Goal: Task Accomplishment & Management: Manage account settings

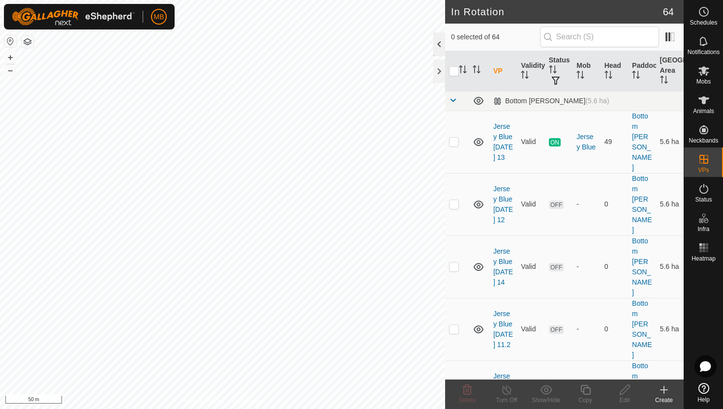
click at [440, 46] on div at bounding box center [439, 44] width 12 height 24
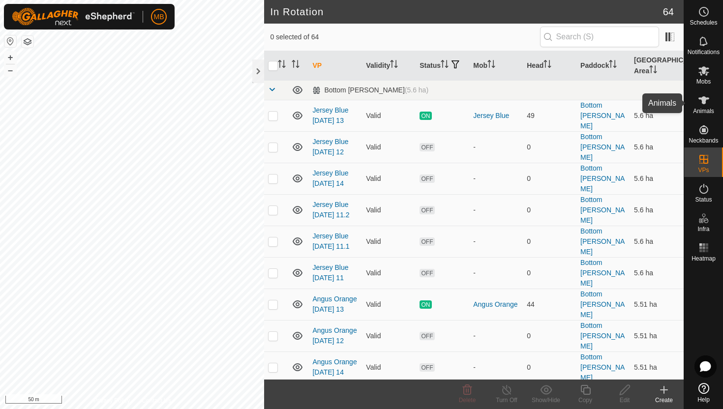
click at [704, 101] on icon at bounding box center [704, 100] width 11 height 8
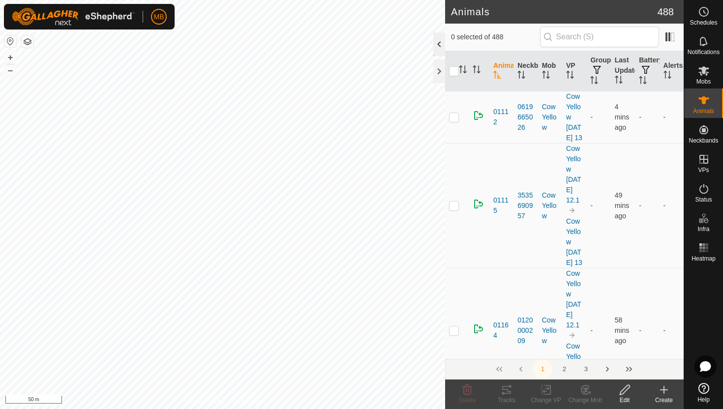
click at [442, 42] on div at bounding box center [439, 44] width 12 height 24
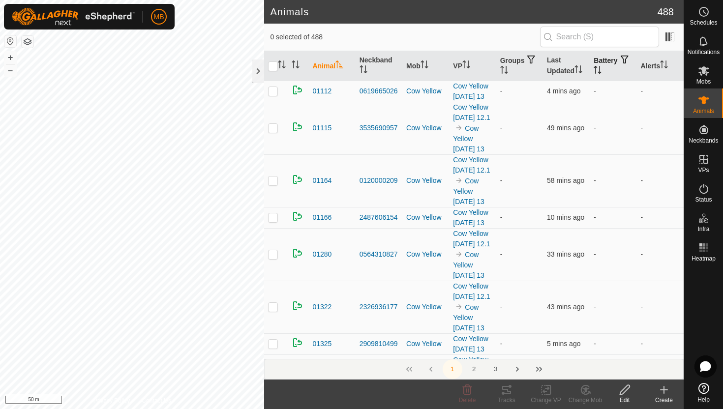
click at [602, 67] on icon "Activate to sort" at bounding box center [598, 70] width 8 height 8
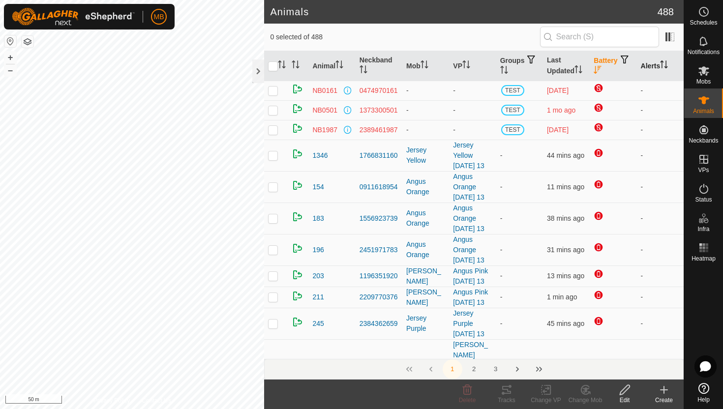
click at [665, 63] on icon "Activate to sort" at bounding box center [664, 65] width 8 height 8
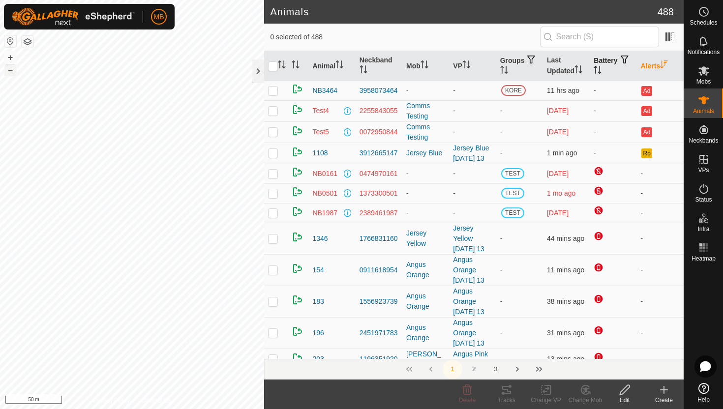
click at [12, 71] on button "–" at bounding box center [10, 70] width 12 height 12
click at [602, 69] on icon "Activate to sort" at bounding box center [598, 70] width 8 height 8
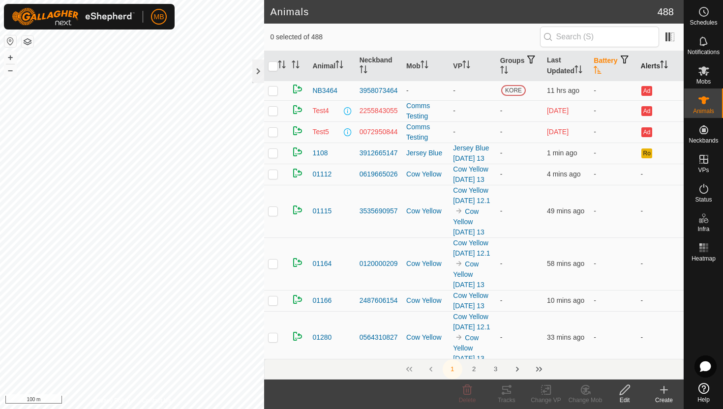
click at [602, 69] on icon "Activate to sort" at bounding box center [598, 70] width 8 height 8
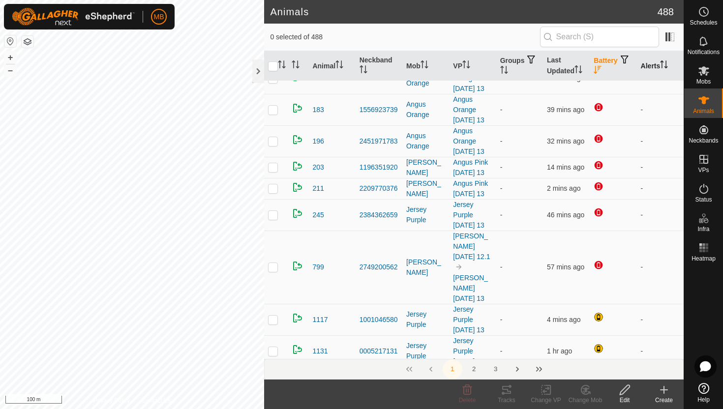
scroll to position [117, 0]
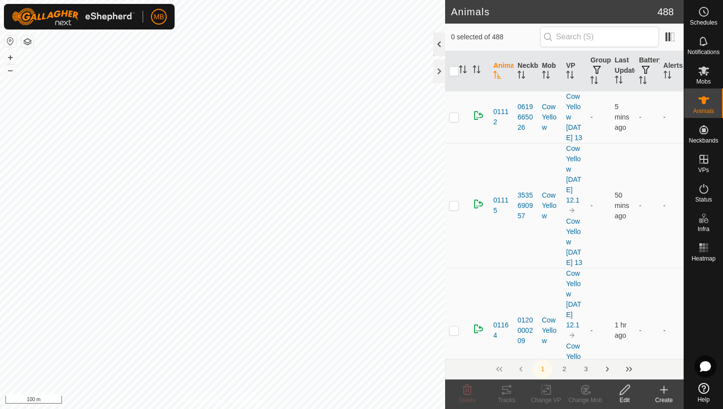
click at [437, 38] on div at bounding box center [439, 44] width 12 height 24
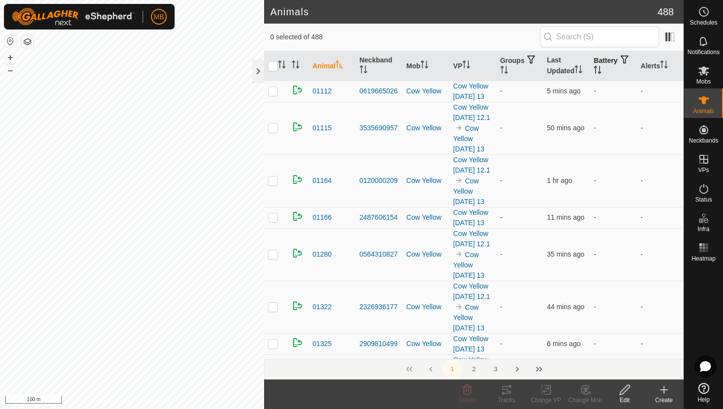
click at [602, 68] on icon "Activate to sort" at bounding box center [598, 70] width 8 height 8
click at [602, 68] on icon "Activate to sort" at bounding box center [597, 70] width 7 height 8
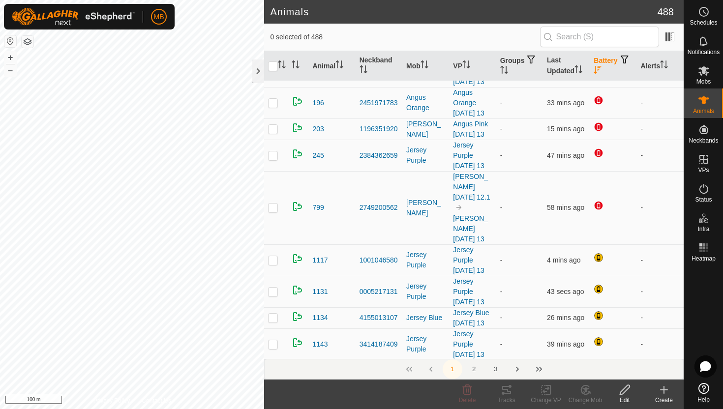
scroll to position [149, 0]
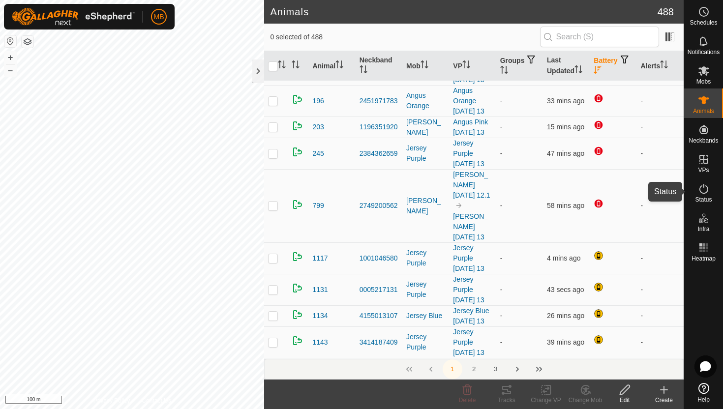
click at [704, 188] on icon at bounding box center [704, 189] width 12 height 12
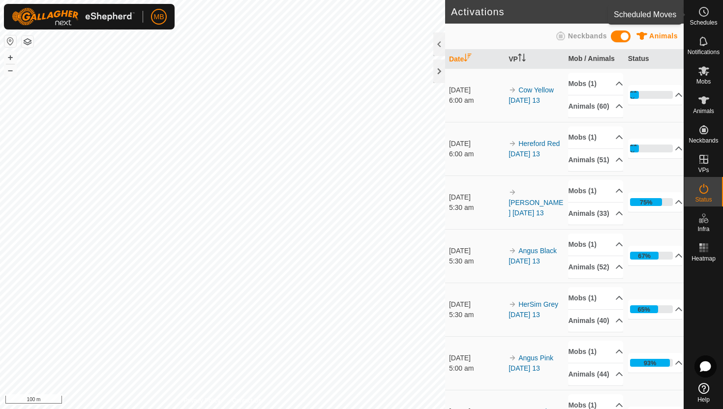
click at [702, 11] on icon at bounding box center [704, 12] width 12 height 12
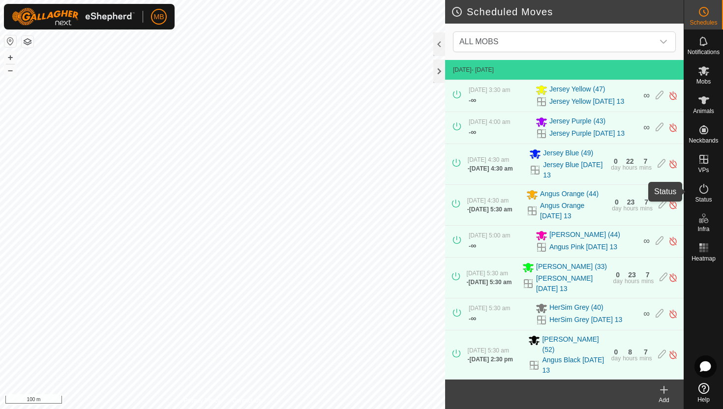
click at [706, 188] on icon at bounding box center [704, 189] width 12 height 12
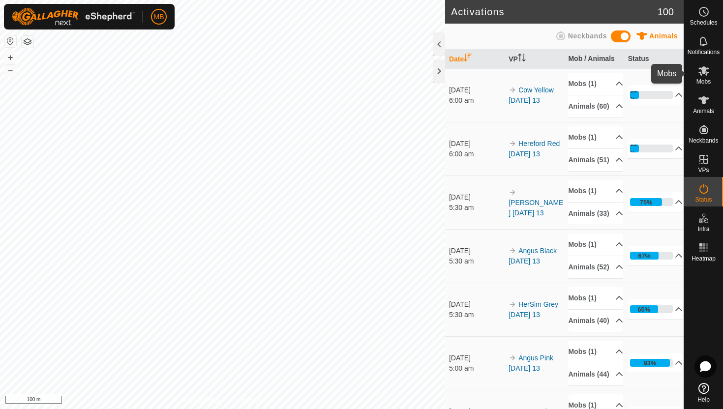
click at [704, 73] on icon at bounding box center [704, 70] width 11 height 9
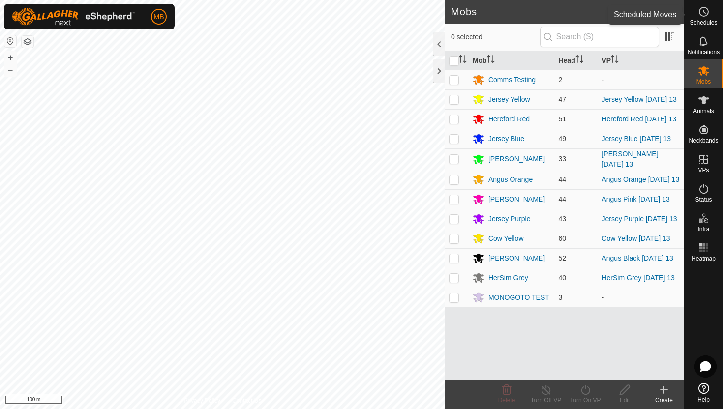
click at [705, 12] on icon at bounding box center [704, 12] width 12 height 12
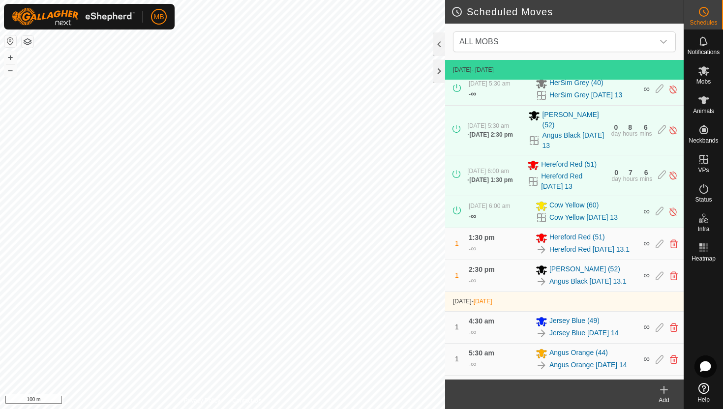
scroll to position [228, 0]
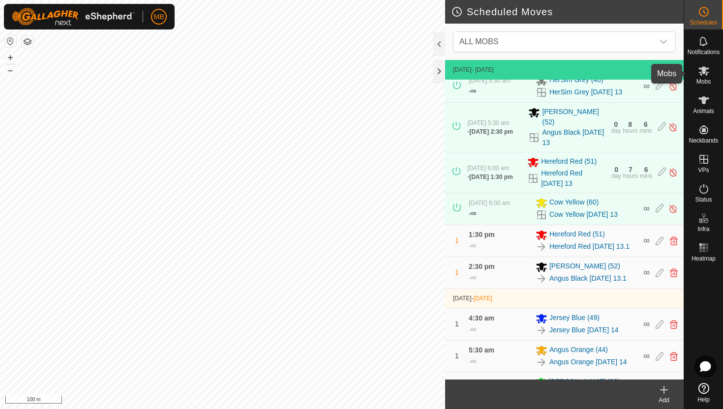
click at [706, 72] on icon at bounding box center [704, 71] width 12 height 12
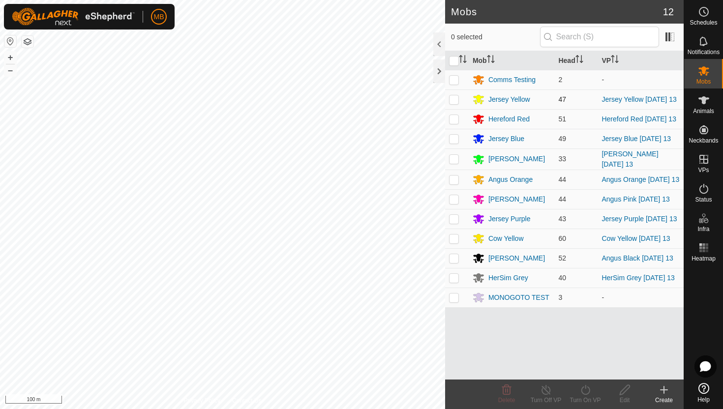
click at [455, 98] on p-checkbox at bounding box center [454, 99] width 10 height 8
checkbox input "true"
click at [587, 391] on icon at bounding box center [586, 390] width 12 height 12
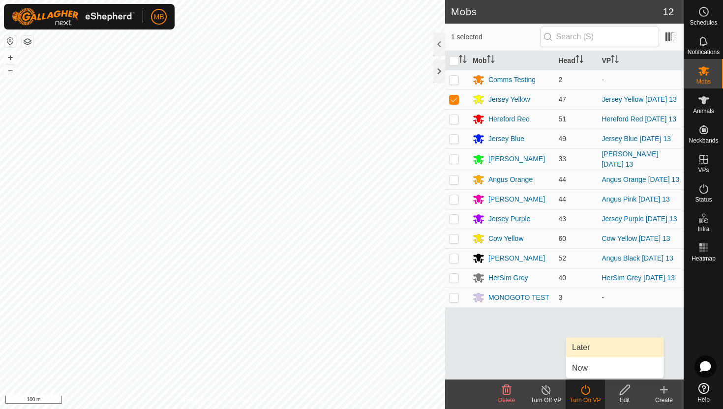
click at [588, 349] on link "Later" at bounding box center [614, 348] width 97 height 20
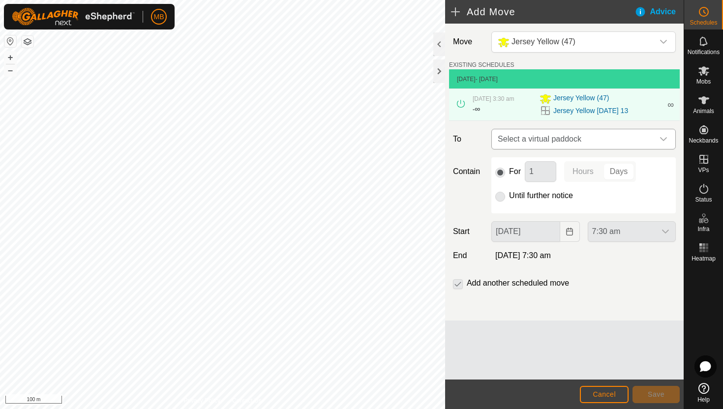
click at [666, 139] on icon "dropdown trigger" at bounding box center [663, 139] width 7 height 4
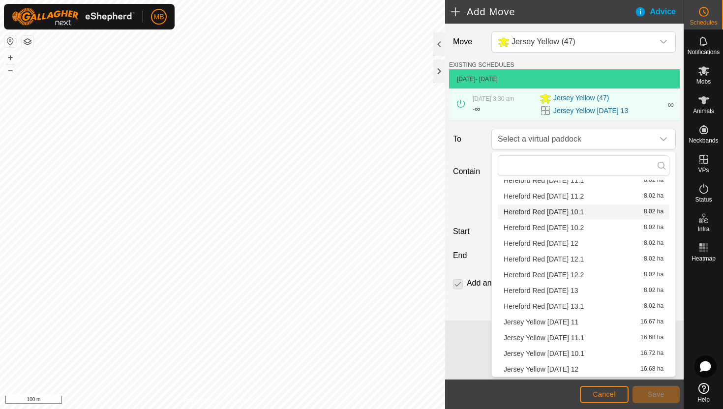
scroll to position [93, 0]
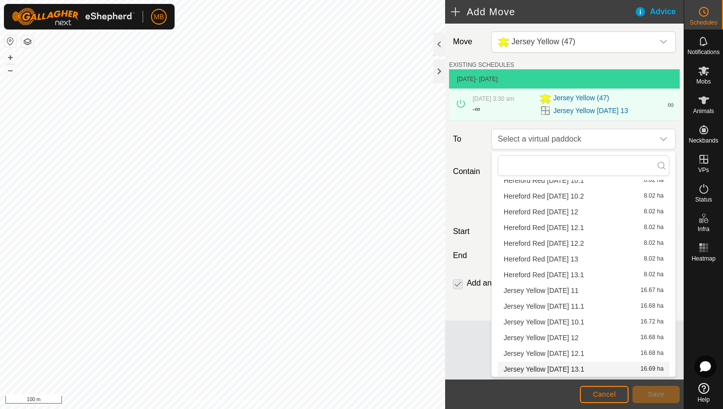
click at [566, 369] on li "Jersey Yellow Wednesday 13.1 16.69 ha" at bounding box center [584, 369] width 172 height 15
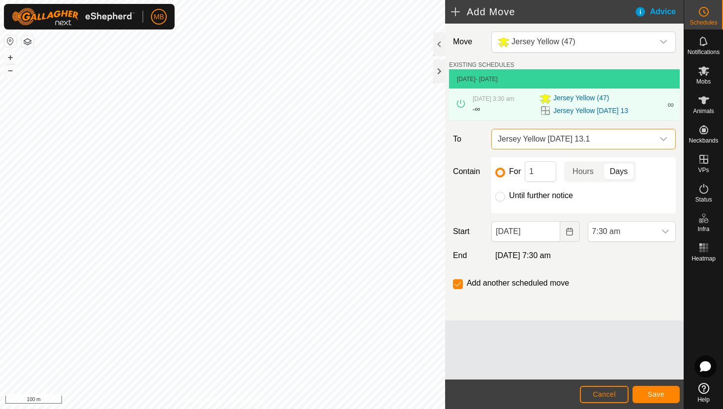
click at [546, 195] on label "Until further notice" at bounding box center [541, 196] width 64 height 8
click at [505, 195] on input "Until further notice" at bounding box center [500, 197] width 10 height 10
radio input "true"
checkbox input "false"
click at [634, 230] on span "7:30 am" at bounding box center [621, 232] width 67 height 20
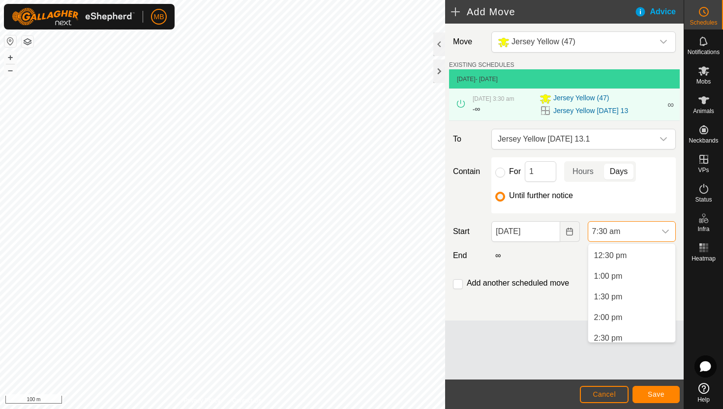
scroll to position [516, 0]
click at [623, 319] on li "2:00 pm" at bounding box center [631, 317] width 87 height 20
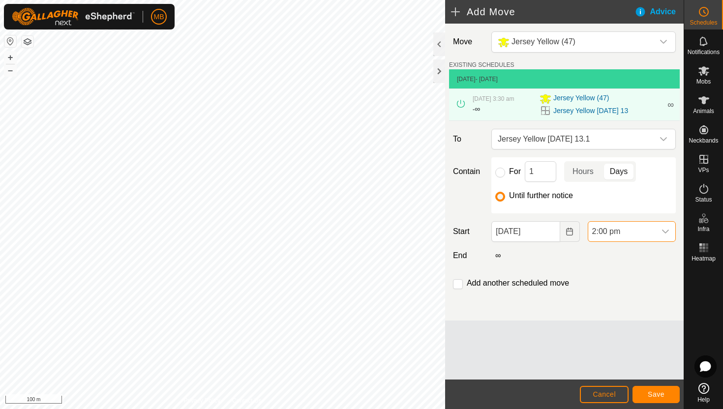
scroll to position [310, 0]
click at [654, 396] on span "Save" at bounding box center [656, 395] width 17 height 8
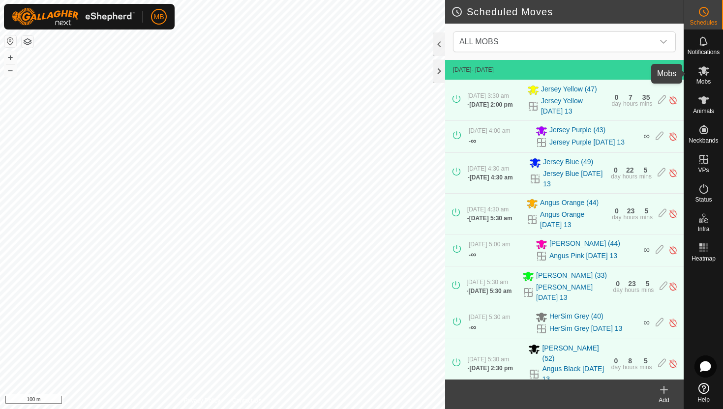
click at [705, 74] on icon at bounding box center [704, 71] width 12 height 12
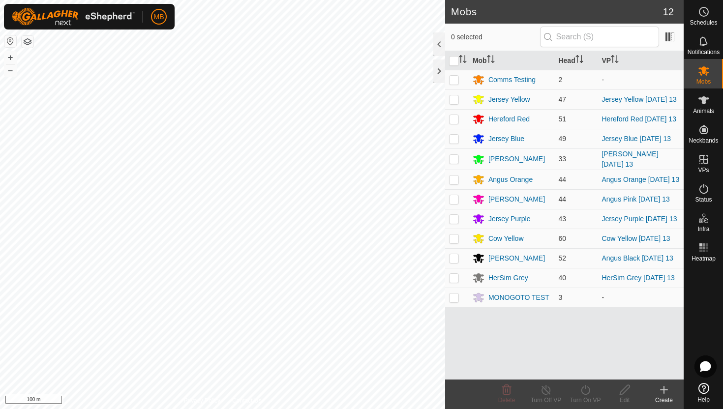
click at [456, 203] on p-checkbox at bounding box center [454, 199] width 10 height 8
checkbox input "true"
click at [585, 387] on icon at bounding box center [585, 390] width 9 height 10
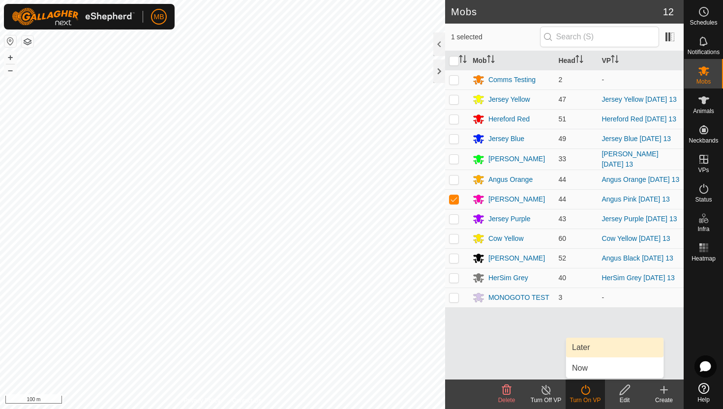
click at [591, 350] on link "Later" at bounding box center [614, 348] width 97 height 20
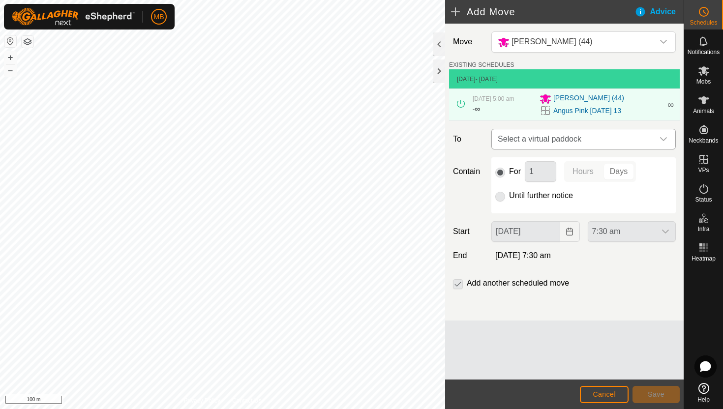
click at [662, 141] on icon "dropdown trigger" at bounding box center [664, 139] width 8 height 8
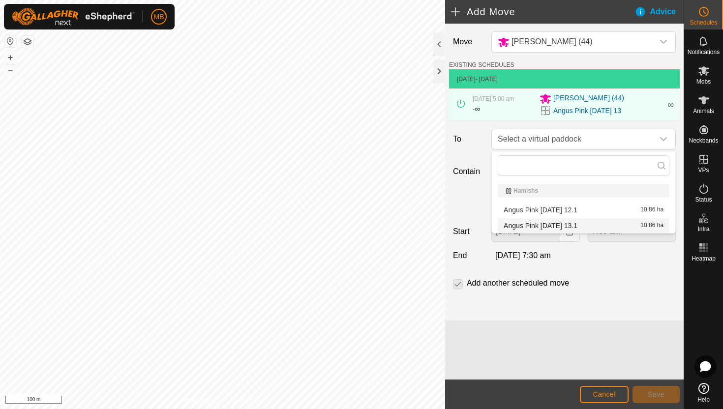
click at [588, 223] on li "Angus Pink Wednesday 13.1 10.86 ha" at bounding box center [584, 225] width 172 height 15
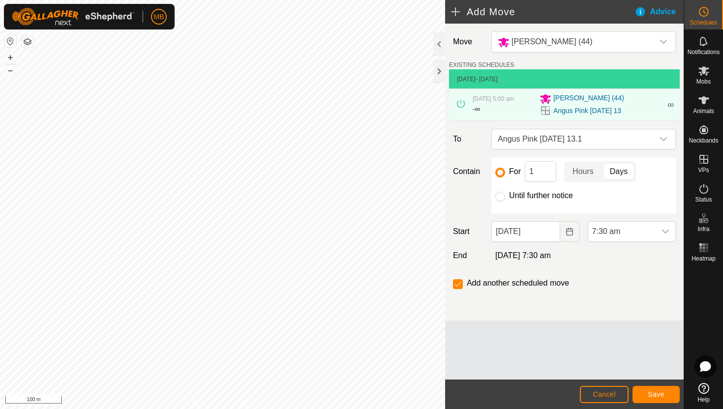
click at [541, 195] on label "Until further notice" at bounding box center [541, 196] width 64 height 8
click at [505, 195] on input "Until further notice" at bounding box center [500, 197] width 10 height 10
radio input "true"
checkbox input "false"
click at [636, 233] on span "7:30 am" at bounding box center [621, 232] width 67 height 20
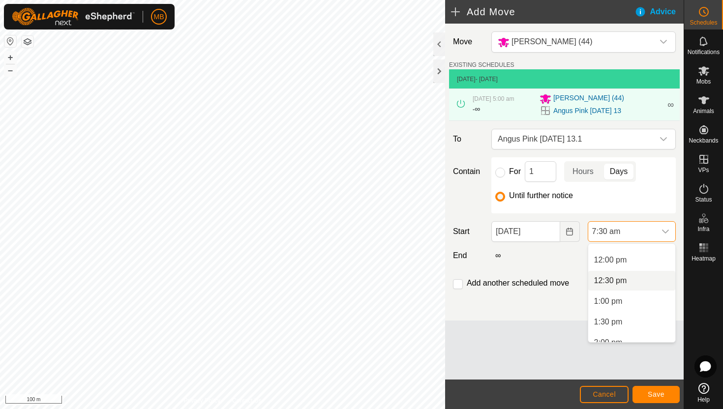
scroll to position [490, 0]
click at [641, 262] on li "12:00 pm" at bounding box center [631, 260] width 87 height 20
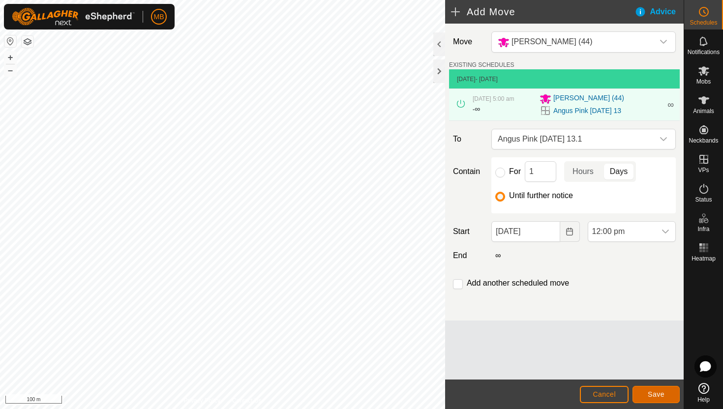
click at [649, 396] on span "Save" at bounding box center [656, 395] width 17 height 8
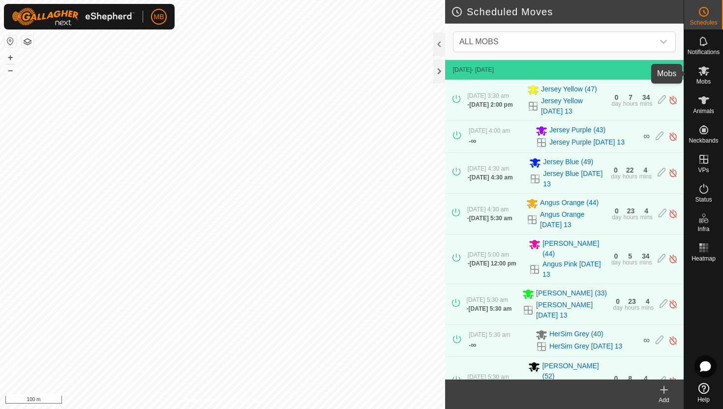
click at [704, 70] on icon at bounding box center [704, 70] width 11 height 9
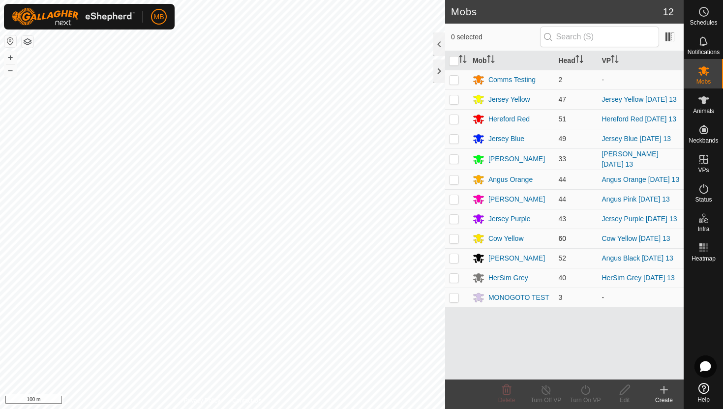
click at [456, 243] on p-checkbox at bounding box center [454, 239] width 10 height 8
checkbox input "true"
click at [586, 390] on icon at bounding box center [586, 390] width 12 height 12
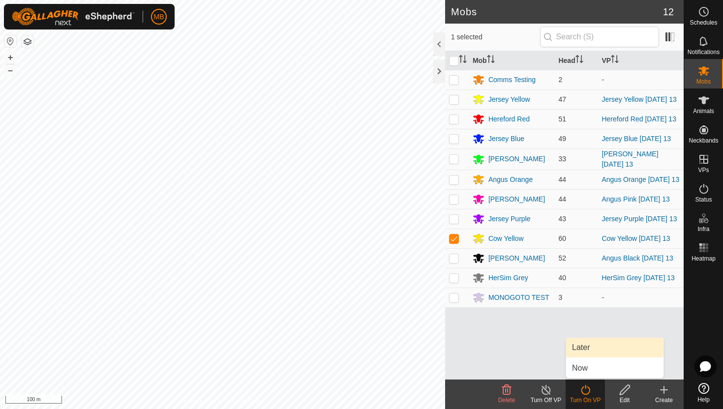
click at [586, 352] on link "Later" at bounding box center [614, 348] width 97 height 20
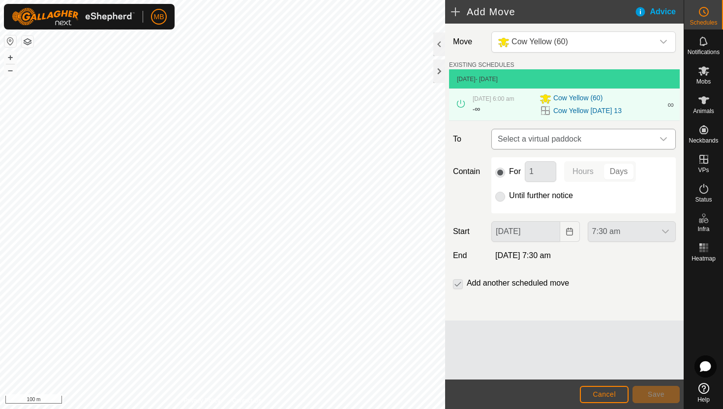
click at [662, 142] on icon "dropdown trigger" at bounding box center [664, 139] width 8 height 8
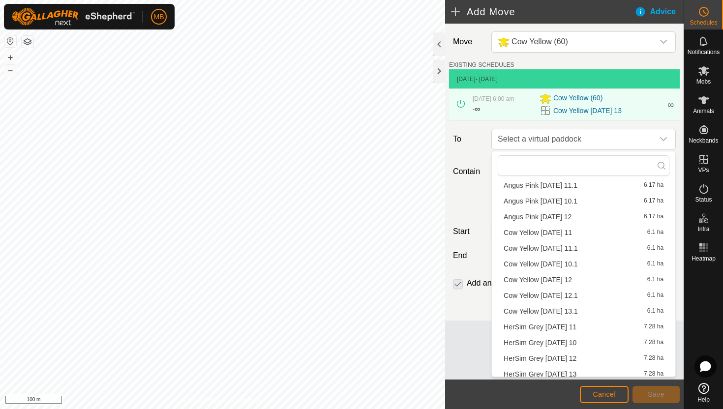
scroll to position [155, 0]
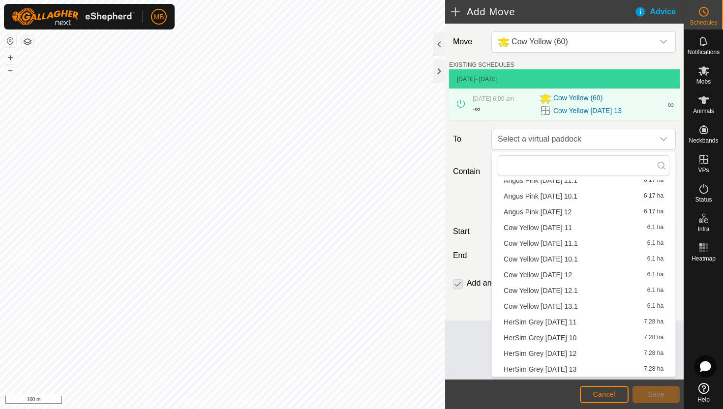
click at [602, 305] on li "Cow Yellow Wednesday 13.1 6.1 ha" at bounding box center [584, 306] width 172 height 15
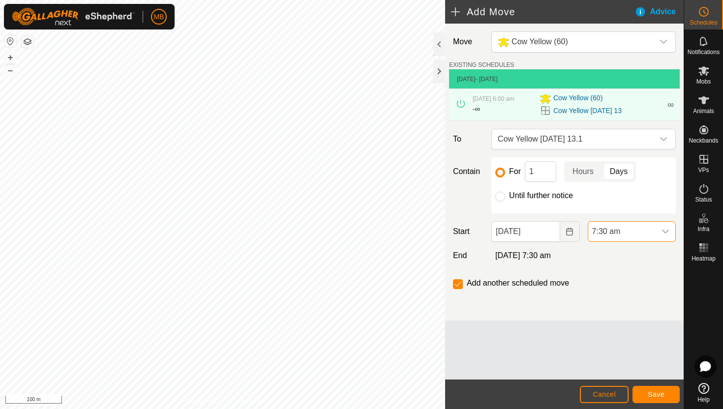
click at [638, 232] on span "7:30 am" at bounding box center [621, 232] width 67 height 20
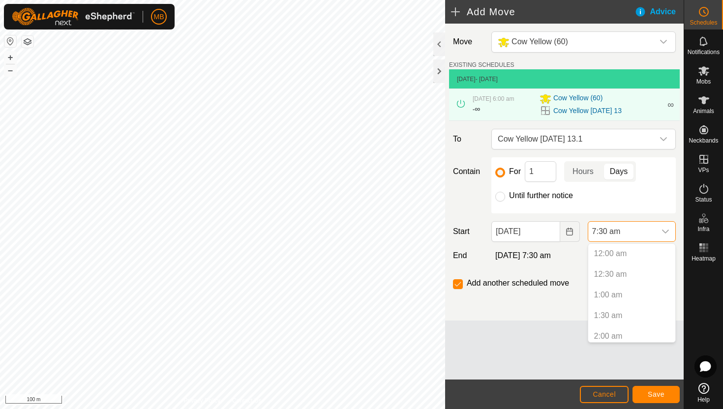
scroll to position [231, 0]
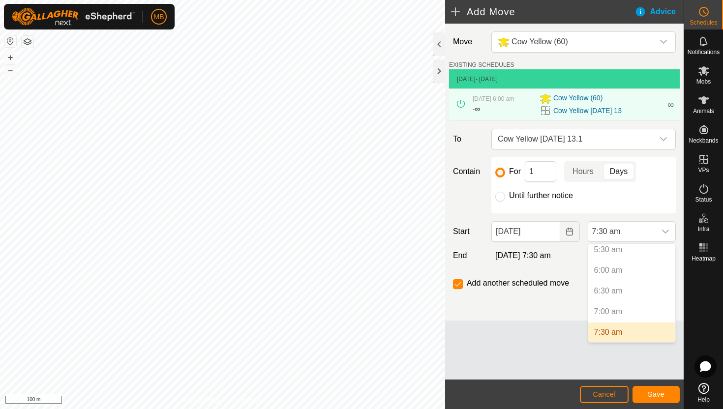
click at [527, 195] on label "Until further notice" at bounding box center [541, 196] width 64 height 8
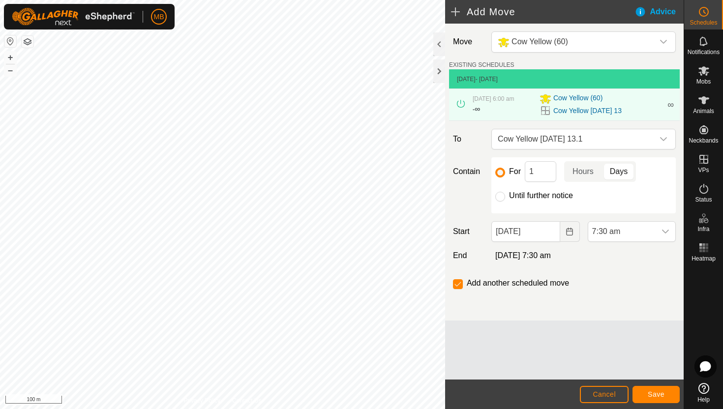
click at [505, 195] on input "Until further notice" at bounding box center [500, 197] width 10 height 10
radio input "true"
checkbox input "false"
click at [640, 232] on span "7:30 am" at bounding box center [621, 232] width 67 height 20
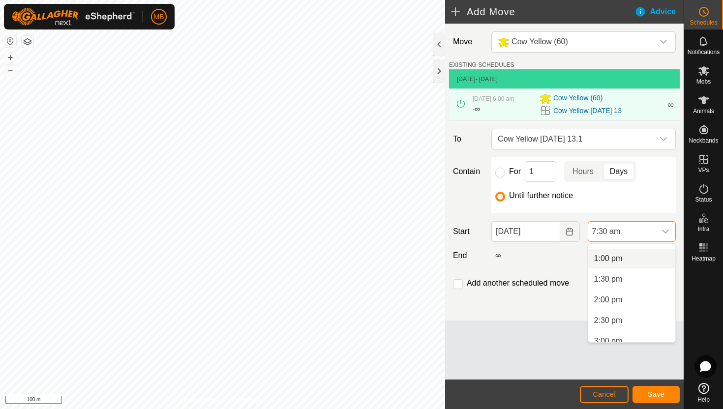
scroll to position [537, 0]
click at [637, 296] on li "2:00 pm" at bounding box center [631, 295] width 87 height 20
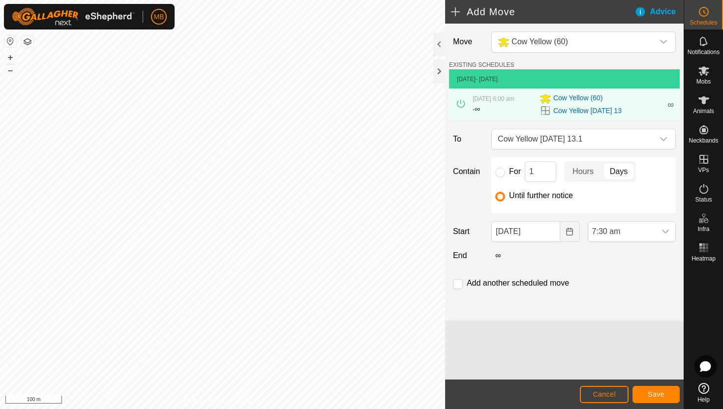
scroll to position [310, 0]
click at [653, 389] on button "Save" at bounding box center [656, 394] width 47 height 17
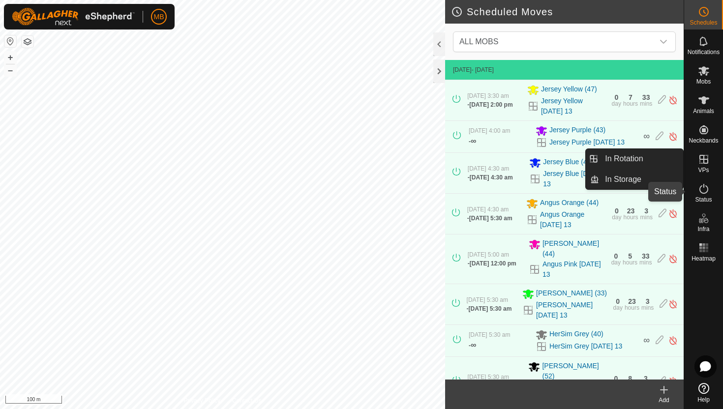
click at [704, 189] on icon at bounding box center [704, 189] width 12 height 12
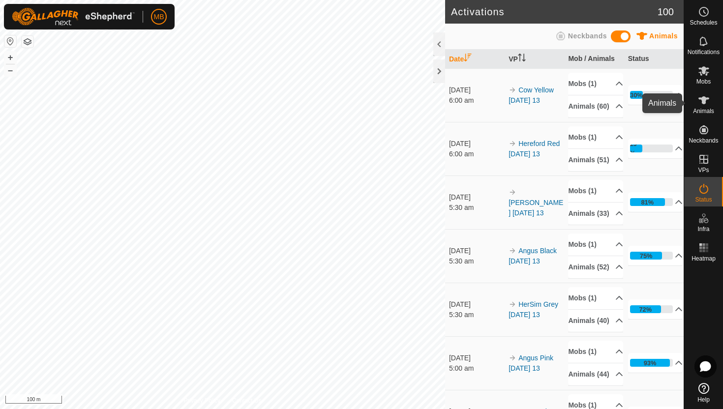
click at [704, 99] on icon at bounding box center [704, 100] width 11 height 8
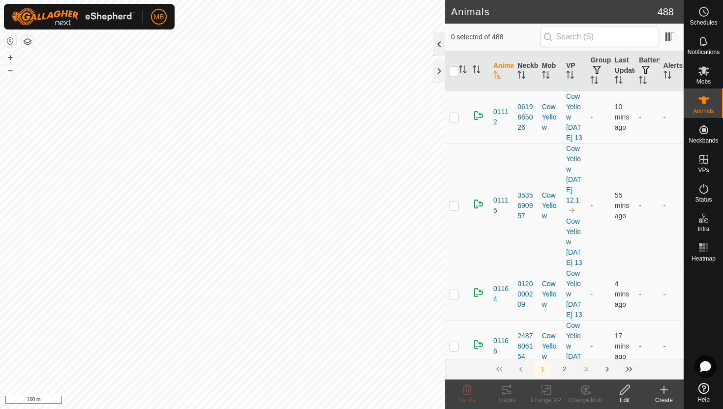
click at [439, 49] on div at bounding box center [439, 44] width 12 height 24
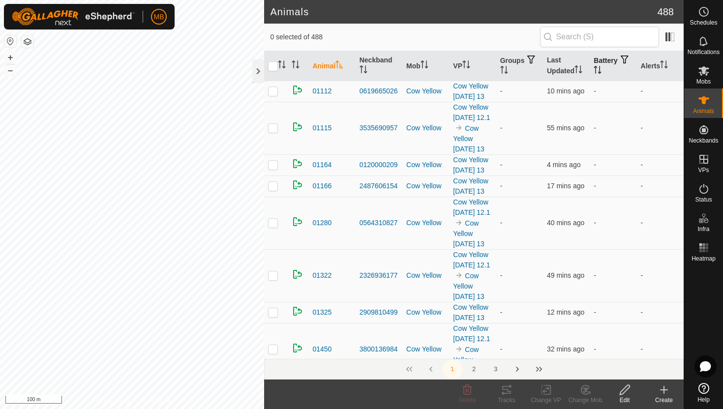
click at [602, 66] on icon "Activate to sort" at bounding box center [598, 70] width 8 height 8
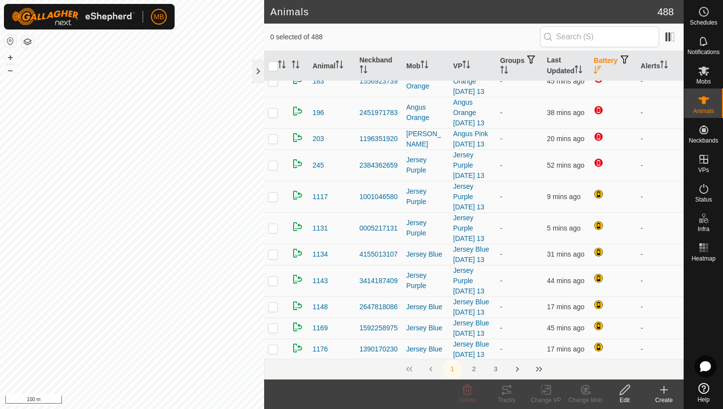
scroll to position [138, 0]
click at [611, 37] on input "text" at bounding box center [599, 37] width 119 height 21
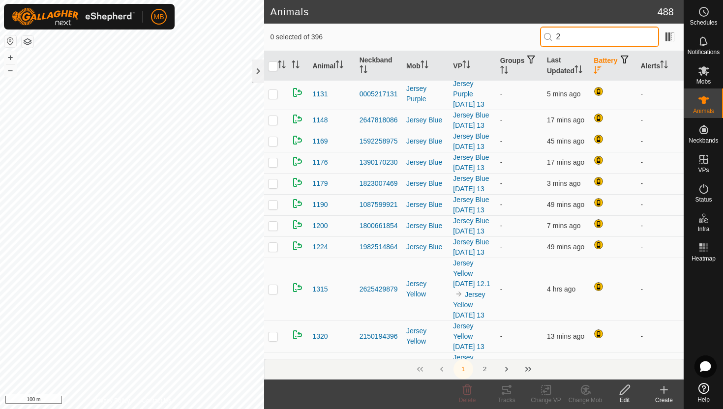
scroll to position [0, 0]
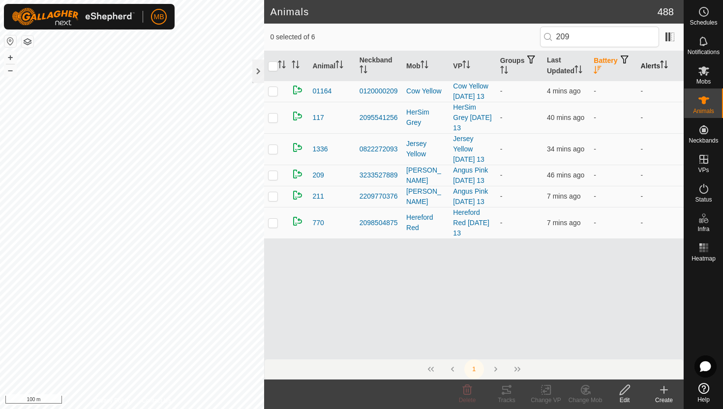
click at [665, 64] on icon "Activate to sort" at bounding box center [664, 65] width 8 height 8
click at [600, 34] on input "209" at bounding box center [599, 37] width 119 height 21
type input "2"
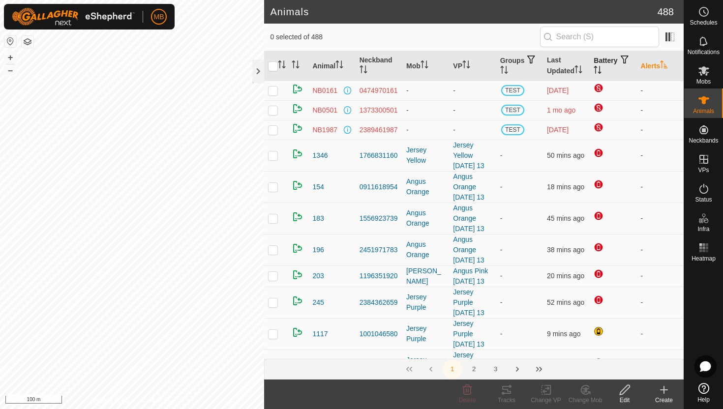
click at [664, 62] on icon "Activate to sort" at bounding box center [664, 65] width 7 height 8
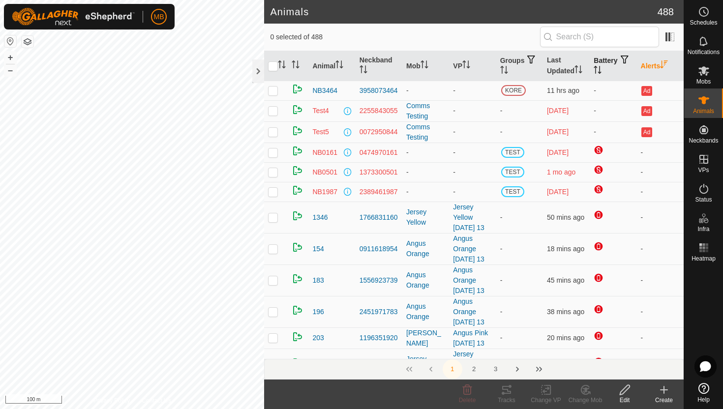
click at [664, 62] on icon "Activate to sort" at bounding box center [664, 65] width 7 height 8
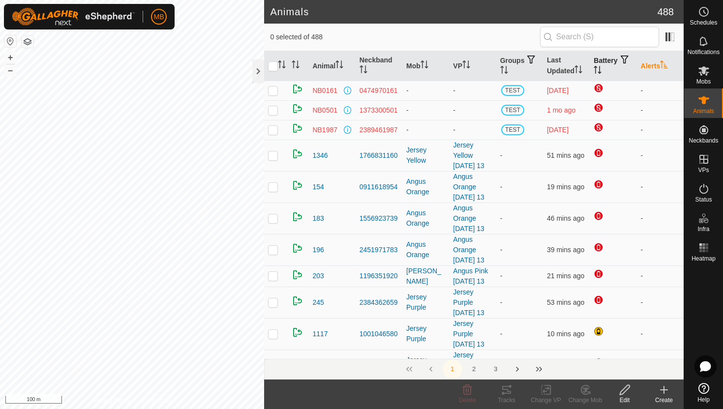
click at [602, 69] on icon "Activate to sort" at bounding box center [598, 70] width 8 height 8
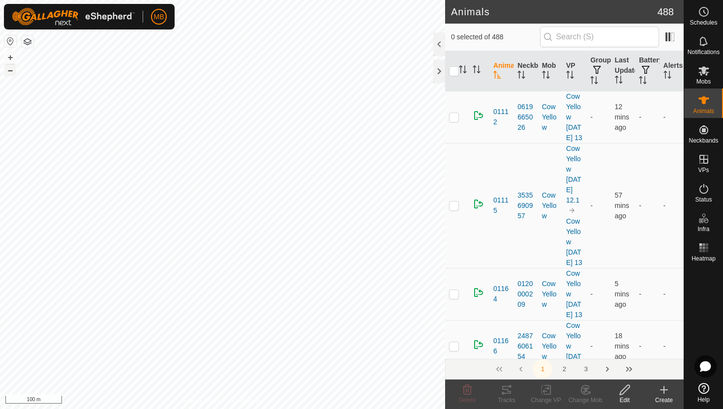
click at [10, 72] on button "–" at bounding box center [10, 70] width 12 height 12
click at [11, 56] on button "+" at bounding box center [10, 58] width 12 height 12
click at [11, 57] on button "+" at bounding box center [10, 58] width 12 height 12
click at [10, 71] on button "–" at bounding box center [10, 70] width 12 height 12
click at [11, 57] on button "+" at bounding box center [10, 58] width 12 height 12
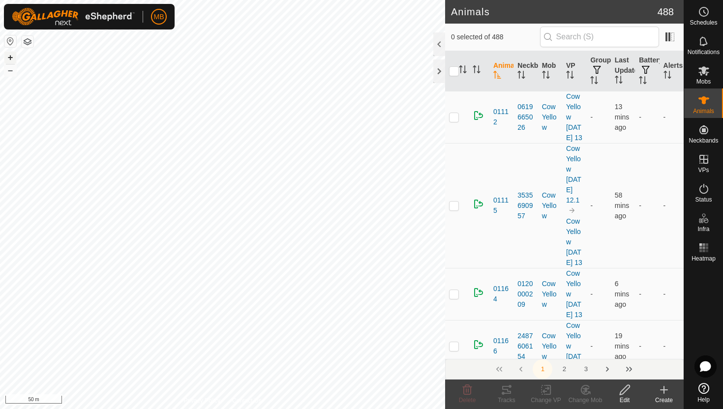
click at [11, 58] on button "+" at bounding box center [10, 58] width 12 height 12
click at [707, 188] on icon at bounding box center [704, 189] width 12 height 12
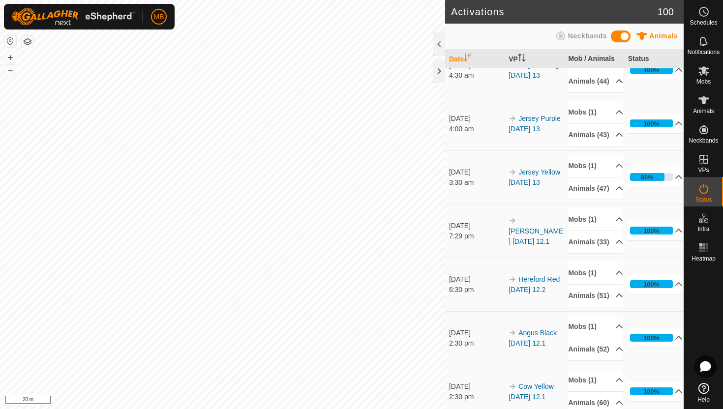
scroll to position [402, 0]
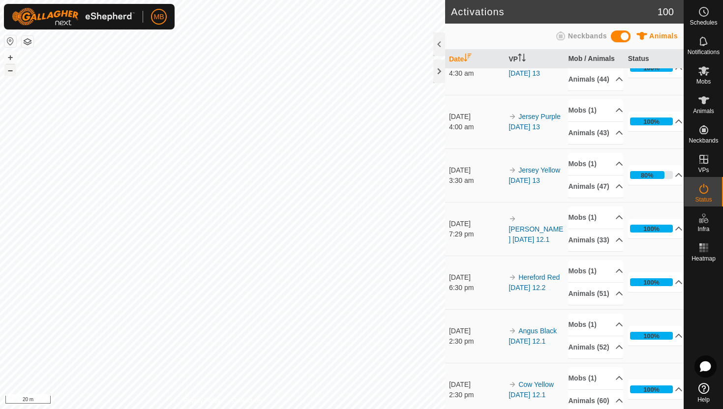
click at [12, 68] on button "–" at bounding box center [10, 70] width 12 height 12
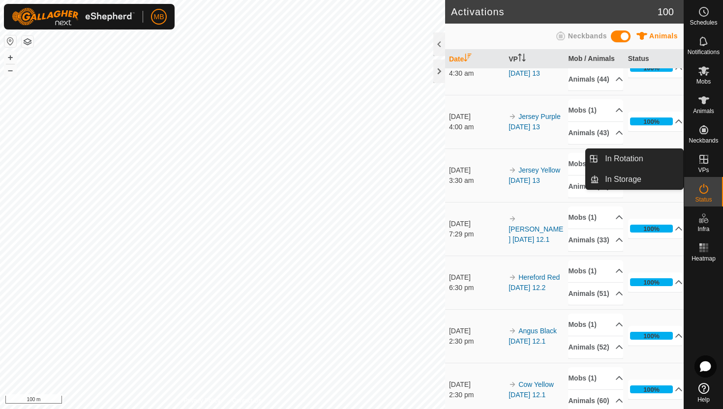
click at [705, 161] on icon at bounding box center [704, 160] width 12 height 12
click at [648, 161] on link "In Rotation" at bounding box center [641, 159] width 84 height 20
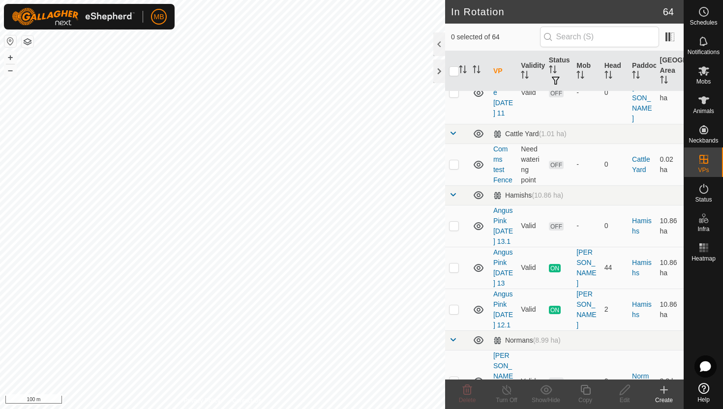
scroll to position [612, 0]
click at [453, 221] on p-checkbox at bounding box center [454, 225] width 10 height 8
click at [12, 57] on button "+" at bounding box center [10, 58] width 12 height 12
click at [456, 221] on p-checkbox at bounding box center [454, 225] width 10 height 8
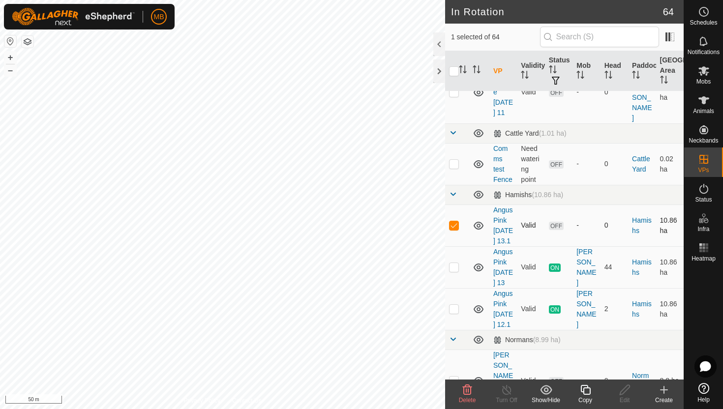
click at [456, 221] on p-checkbox at bounding box center [454, 225] width 10 height 8
checkbox input "false"
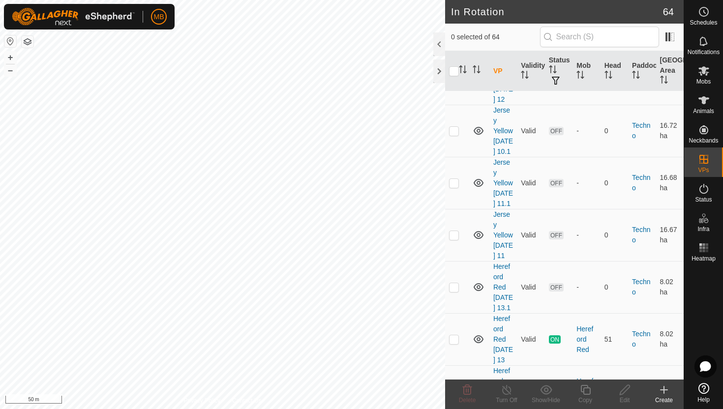
scroll to position [1755, 0]
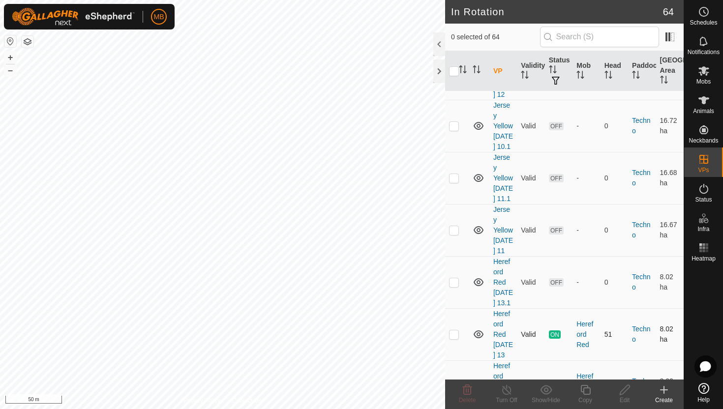
click at [456, 331] on p-checkbox at bounding box center [454, 335] width 10 height 8
checkbox input "false"
click at [11, 71] on button "–" at bounding box center [10, 70] width 12 height 12
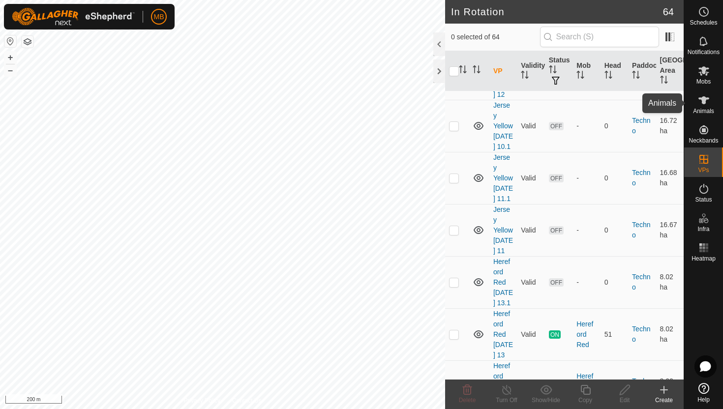
click at [706, 103] on icon at bounding box center [704, 100] width 11 height 8
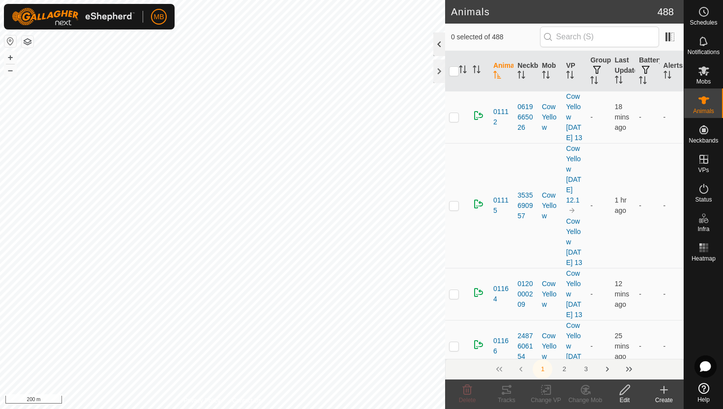
click at [439, 41] on div at bounding box center [439, 44] width 12 height 24
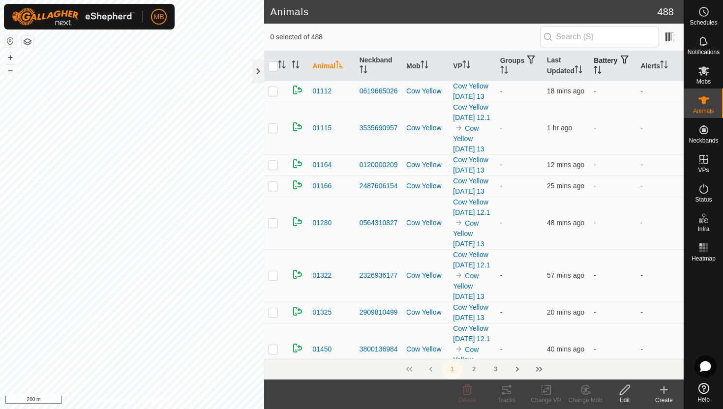
click at [602, 66] on icon "Activate to sort" at bounding box center [598, 70] width 8 height 8
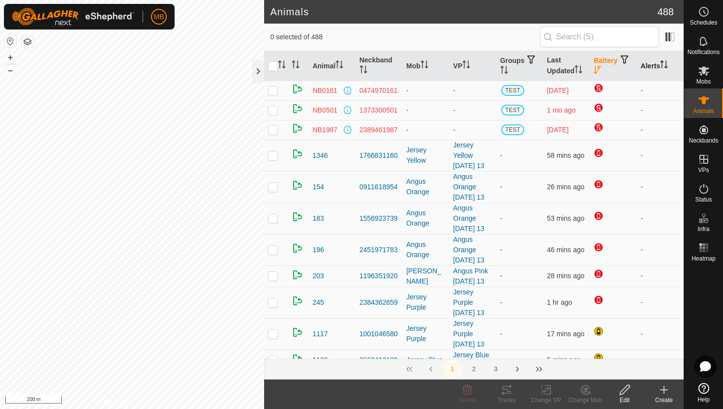
click at [666, 61] on icon "Activate to sort" at bounding box center [664, 65] width 8 height 8
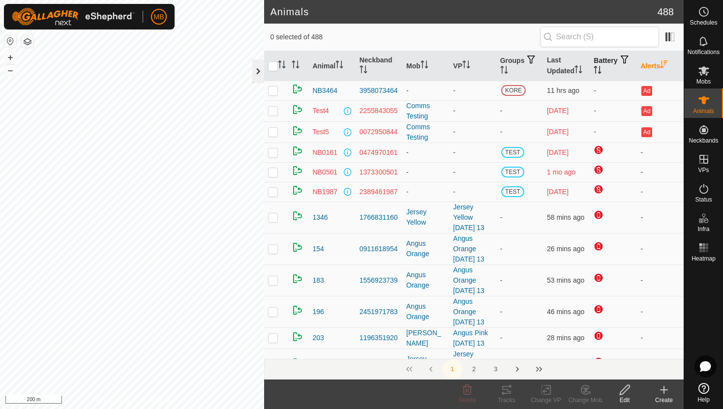
click at [259, 70] on div at bounding box center [258, 72] width 12 height 24
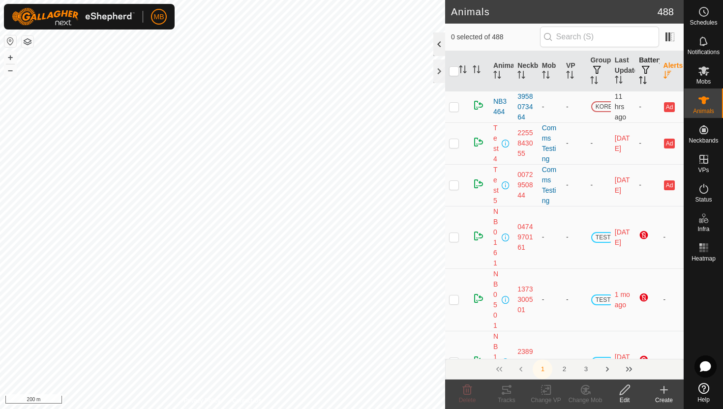
click at [437, 47] on div at bounding box center [439, 44] width 12 height 24
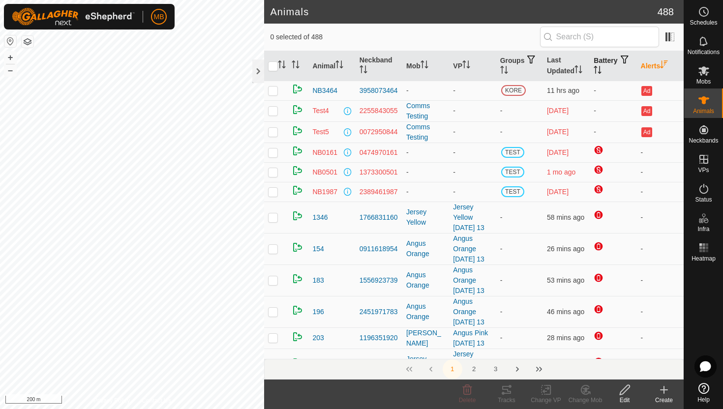
click at [602, 68] on icon "Activate to sort" at bounding box center [598, 70] width 8 height 8
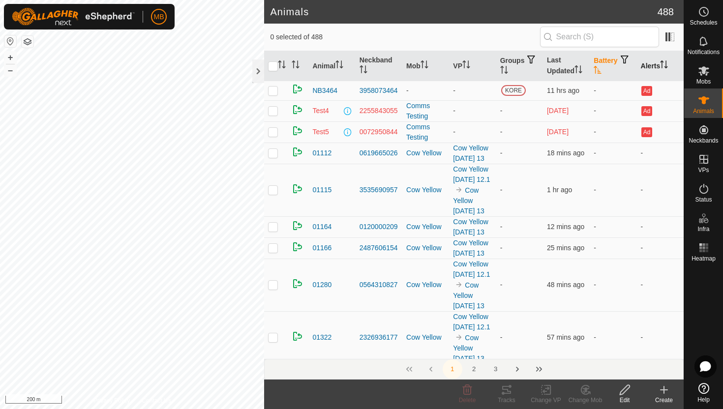
click at [602, 68] on icon "Activate to sort" at bounding box center [598, 70] width 8 height 8
